Goal: Task Accomplishment & Management: Manage account settings

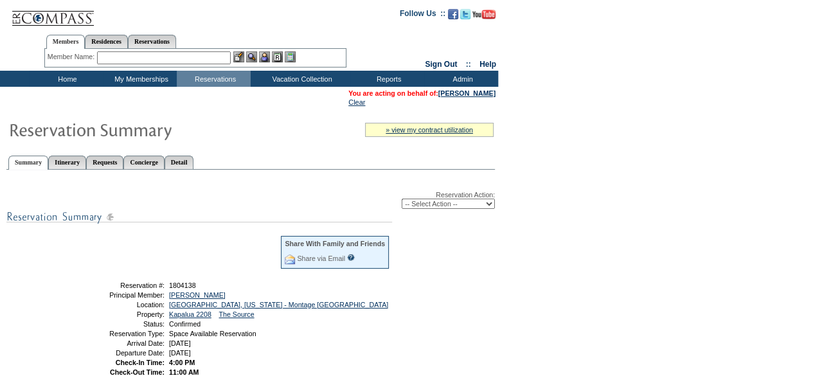
click at [448, 205] on select "-- Select Action -- Modify Reservation Dates Modify Reservation Cost Modify Occ…" at bounding box center [448, 204] width 93 height 10
select select "ChangeOccupancy"
click at [402, 200] on select "-- Select Action -- Modify Reservation Dates Modify Reservation Cost Modify Occ…" at bounding box center [448, 204] width 93 height 10
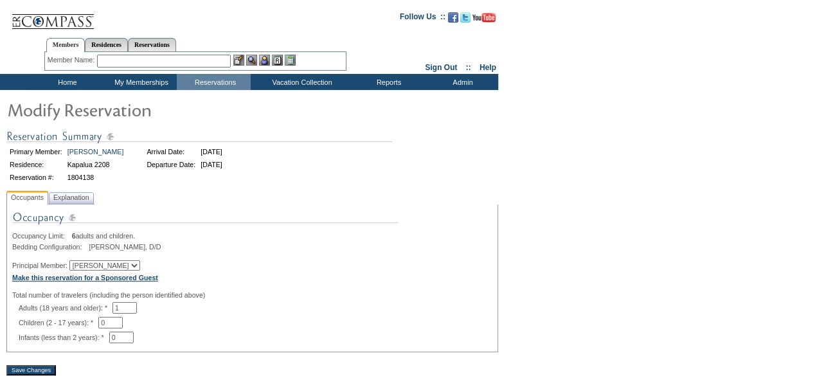
click at [98, 280] on b "Make this reservation for a Sponsored Guest" at bounding box center [85, 278] width 146 height 8
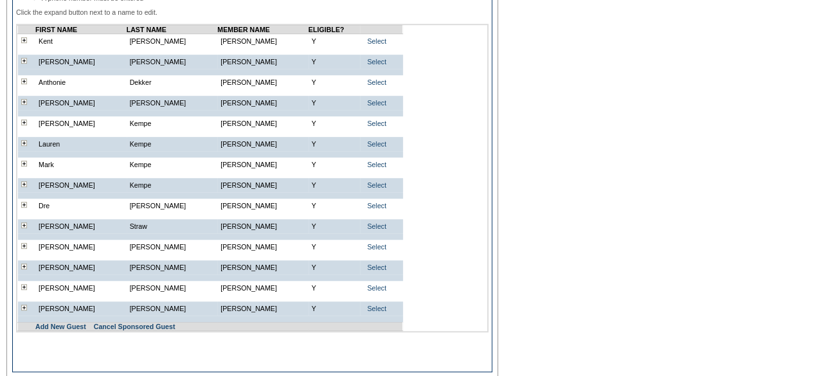
scroll to position [321, 0]
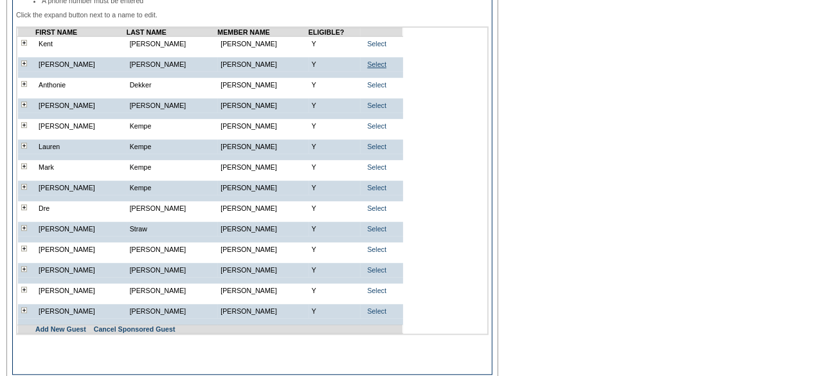
click at [375, 65] on link "Select" at bounding box center [376, 64] width 19 height 8
